Goal: Find specific page/section: Find specific page/section

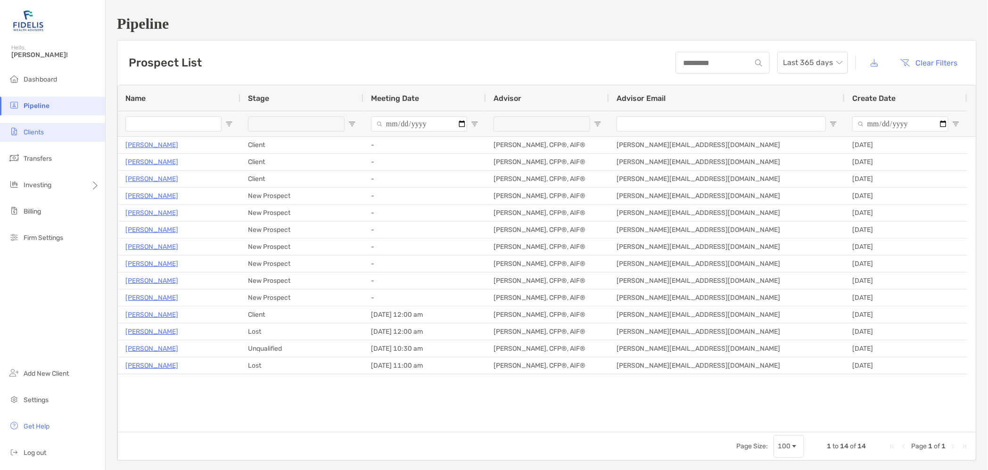
click at [34, 135] on span "Clients" at bounding box center [34, 132] width 20 height 8
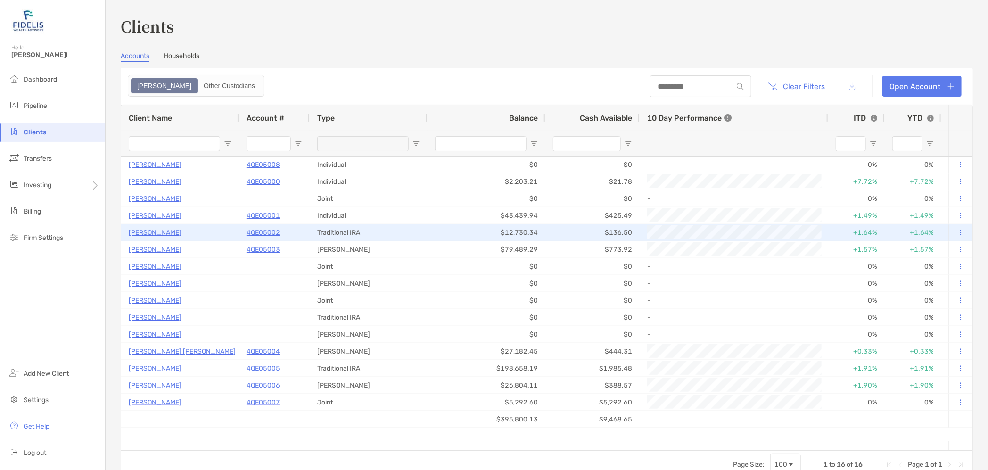
scroll to position [110, 0]
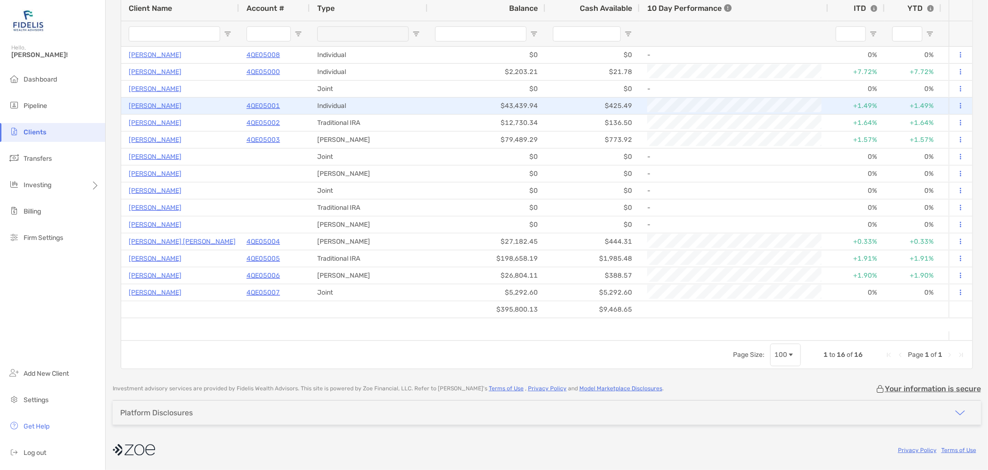
click at [265, 104] on p "4QE05001" at bounding box center [263, 106] width 33 height 12
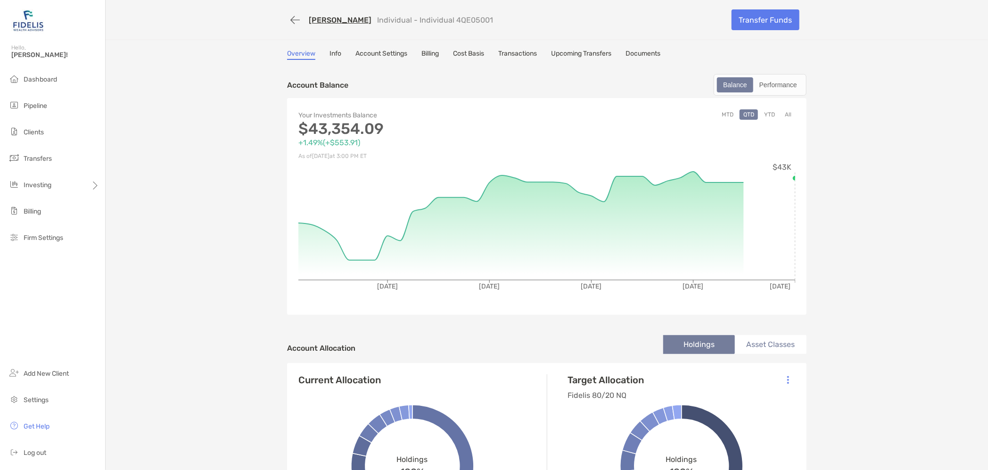
drag, startPoint x: 483, startPoint y: 18, endPoint x: 447, endPoint y: 17, distance: 36.3
click at [447, 17] on div "[PERSON_NAME] Individual - Individual 4QE05001" at bounding box center [505, 19] width 437 height 17
copy p "4QE05001"
drag, startPoint x: 372, startPoint y: 19, endPoint x: 422, endPoint y: 18, distance: 50.5
click at [422, 18] on p "Individual - Individual 4QE05001" at bounding box center [435, 20] width 116 height 9
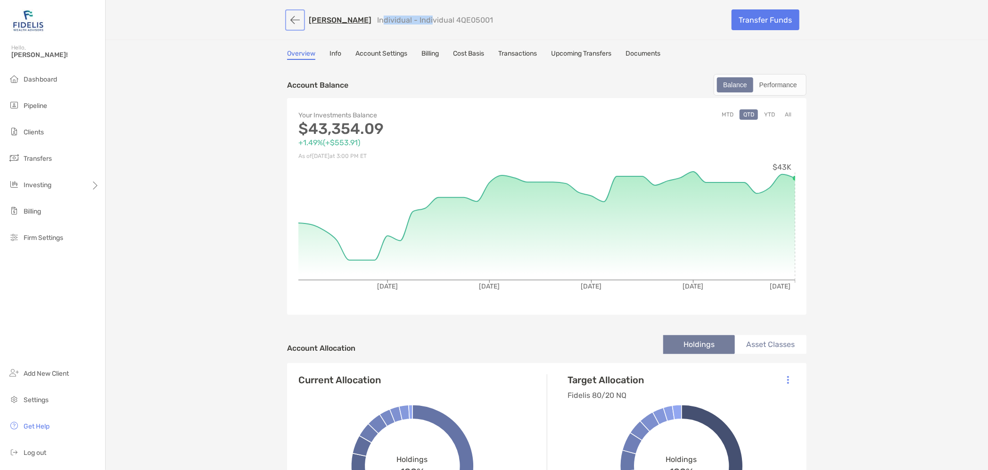
click at [290, 18] on button "button" at bounding box center [295, 19] width 16 height 17
